Goal: Task Accomplishment & Management: Manage account settings

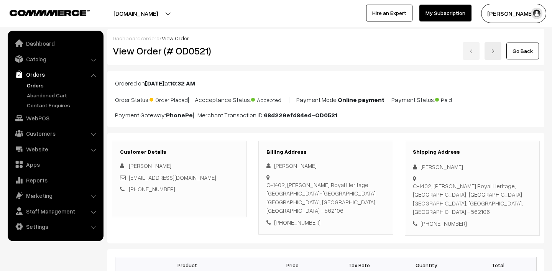
click at [36, 87] on link "Orders" at bounding box center [63, 85] width 76 height 8
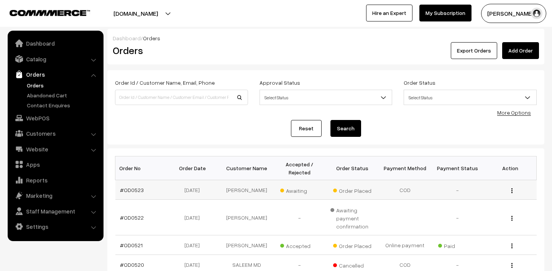
click at [293, 191] on span "Awaiting" at bounding box center [299, 190] width 38 height 10
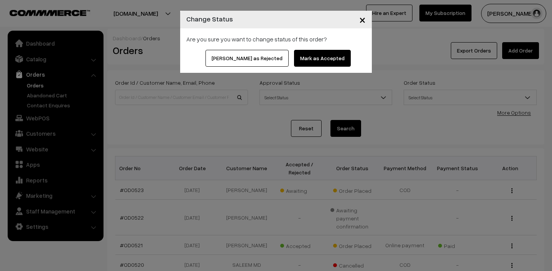
click at [310, 61] on button "Mark as Accepted" at bounding box center [322, 58] width 57 height 17
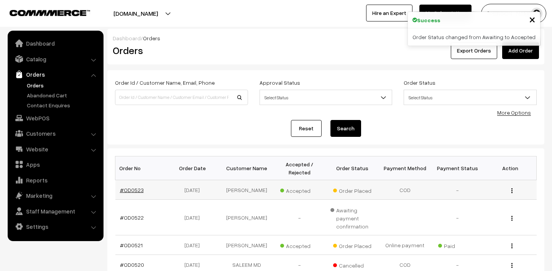
click at [132, 190] on link "#OD0523" at bounding box center [132, 190] width 24 height 7
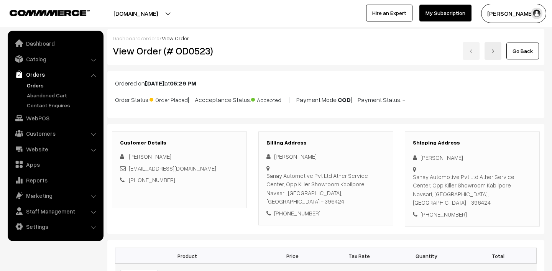
scroll to position [107, 0]
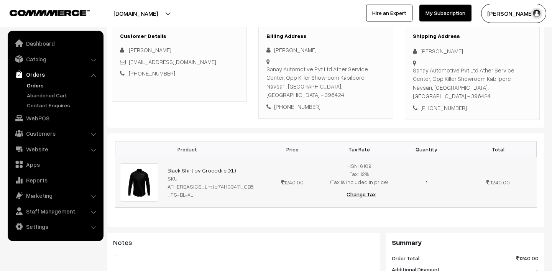
drag, startPoint x: 161, startPoint y: 160, endPoint x: 242, endPoint y: 161, distance: 80.6
click at [242, 161] on tr "Black Shirt by Crocodile (XL) SKU: ATHERBASICS_LmJq74H03411_CB5_FS-BL-XL 1240.00" at bounding box center [326, 182] width 422 height 51
copy tr "Black Shirt by Crocodile (XL)"
click at [42, 84] on link "Orders" at bounding box center [63, 85] width 76 height 8
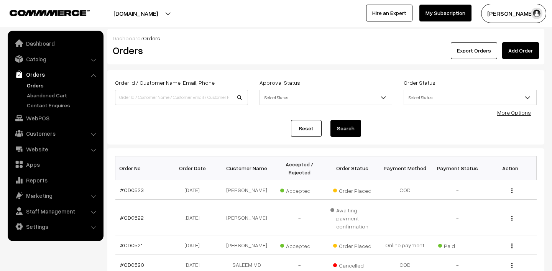
click at [509, 9] on button "Madhu K" at bounding box center [513, 13] width 65 height 19
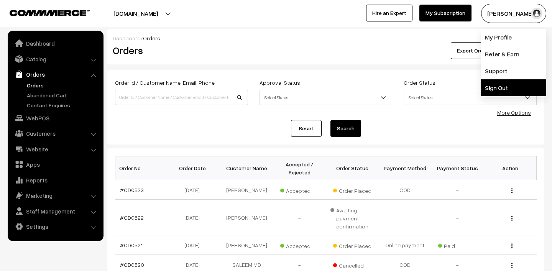
click at [496, 86] on link "Sign Out" at bounding box center [513, 87] width 65 height 17
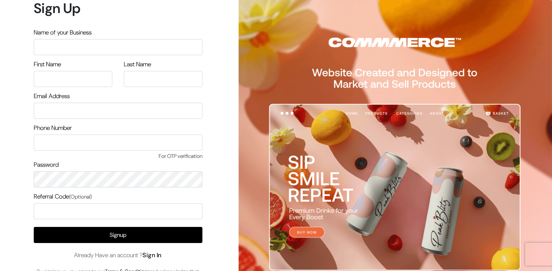
click at [159, 254] on link "Sign In" at bounding box center [152, 255] width 19 height 8
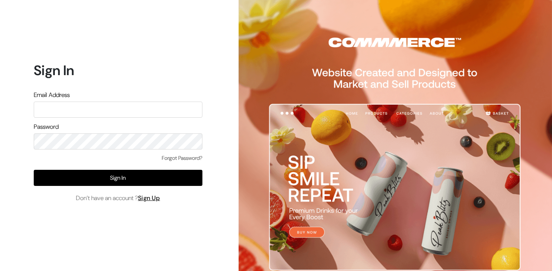
click at [149, 108] on input "text" at bounding box center [118, 110] width 169 height 16
type input "[PERSON_NAME][EMAIL_ADDRESS][DOMAIN_NAME]"
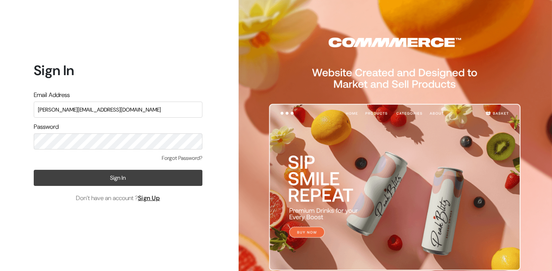
click at [82, 175] on button "Sign In" at bounding box center [118, 178] width 169 height 16
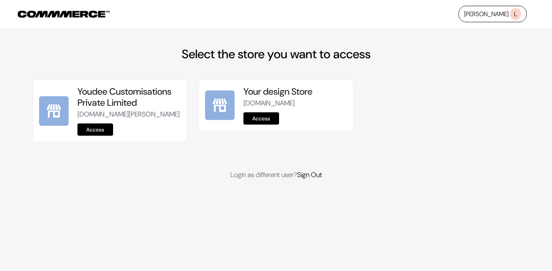
click at [87, 136] on link "Access" at bounding box center [95, 130] width 36 height 12
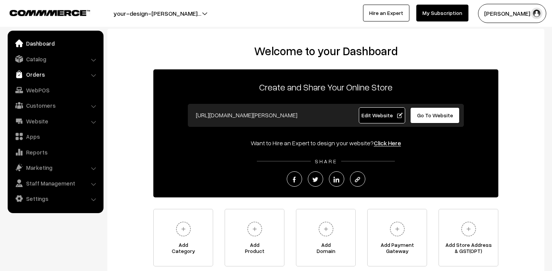
click at [44, 73] on link "Orders" at bounding box center [55, 75] width 91 height 14
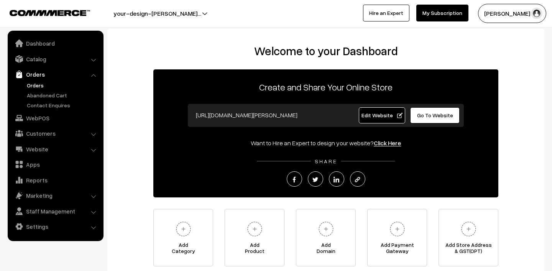
click at [41, 85] on link "Orders" at bounding box center [63, 85] width 76 height 8
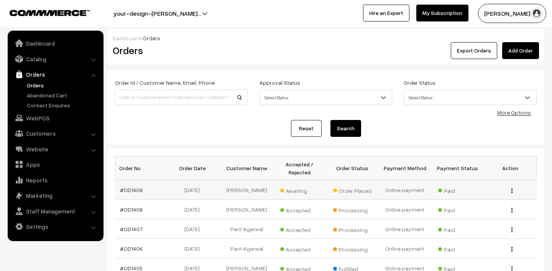
click at [295, 189] on span "Awaiting" at bounding box center [299, 190] width 38 height 10
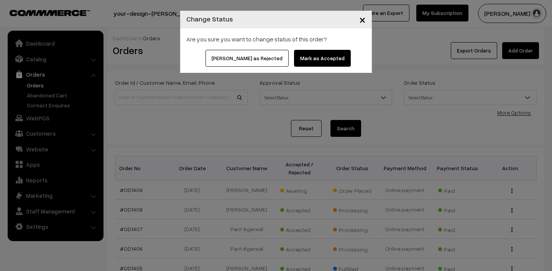
click at [299, 59] on button "Mark as Accepted" at bounding box center [322, 58] width 57 height 17
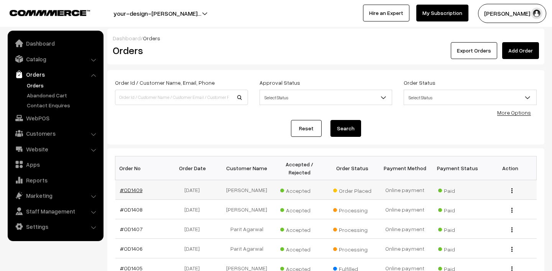
click at [124, 188] on link "#OD1409" at bounding box center [131, 190] width 23 height 7
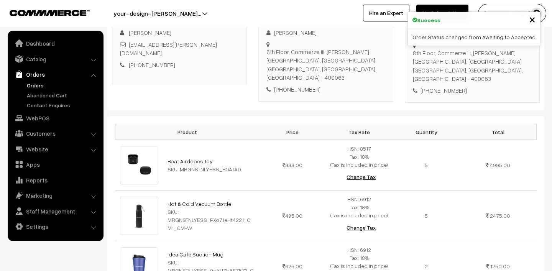
scroll to position [237, 0]
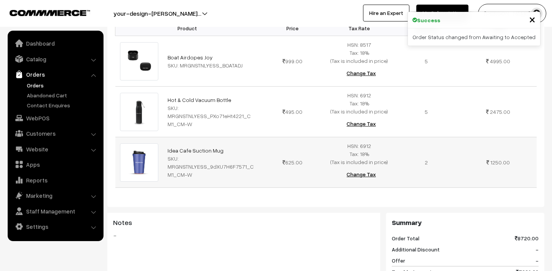
drag, startPoint x: 161, startPoint y: 141, endPoint x: 222, endPoint y: 141, distance: 60.6
click at [222, 141] on tr "Idea Cafe Suction Mug SKU: MRGNSTNLYESS_9dXU7H6F7571_CM1_CM-W 625.00" at bounding box center [326, 162] width 422 height 51
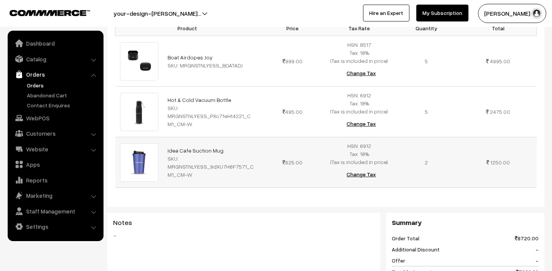
copy tr "Idea Cafe Suction Mug"
drag, startPoint x: 164, startPoint y: 91, endPoint x: 230, endPoint y: 91, distance: 66.0
click at [230, 91] on td "Hot & Cold Vacuum Bottle SKU: MRGNSTNLYESS_PXo71eHt4221_CM1_CM-W" at bounding box center [211, 112] width 96 height 51
copy link "Hot & Cold Vacuum Bottle"
